Goal: Information Seeking & Learning: Learn about a topic

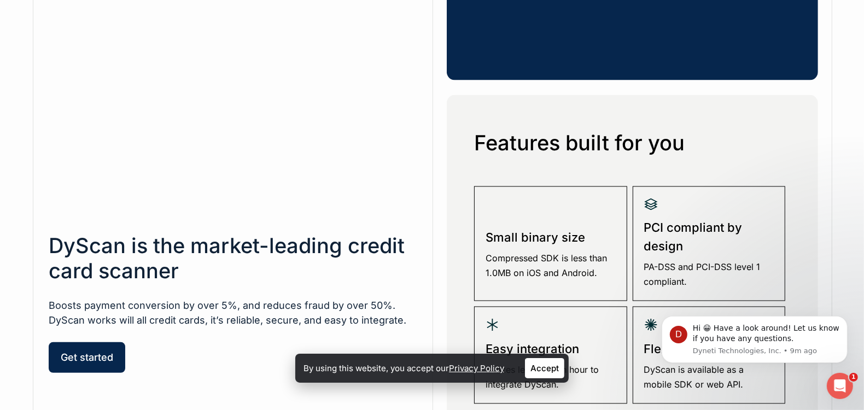
scroll to position [1641, 0]
